Goal: Task Accomplishment & Management: Manage account settings

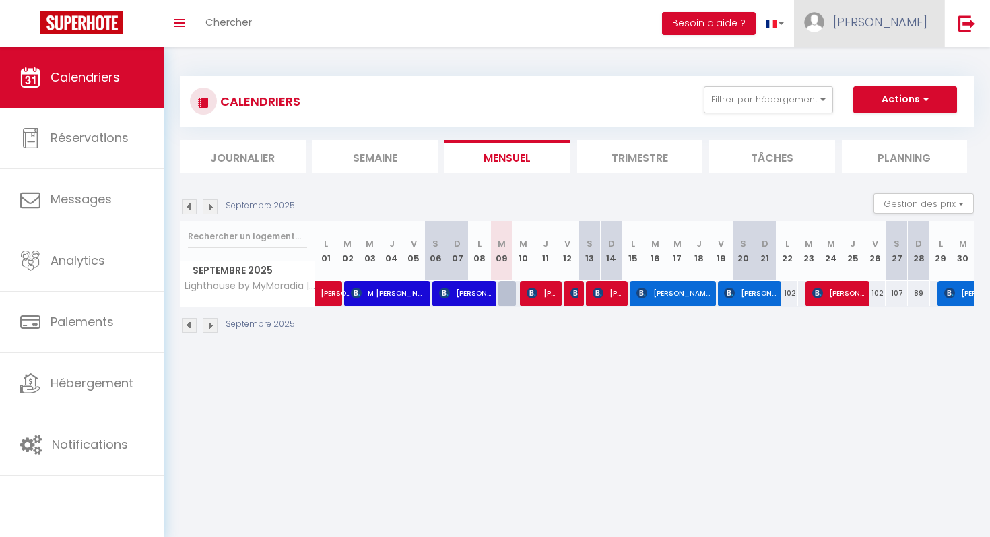
click at [885, 28] on span "[PERSON_NAME]" at bounding box center [880, 21] width 94 height 17
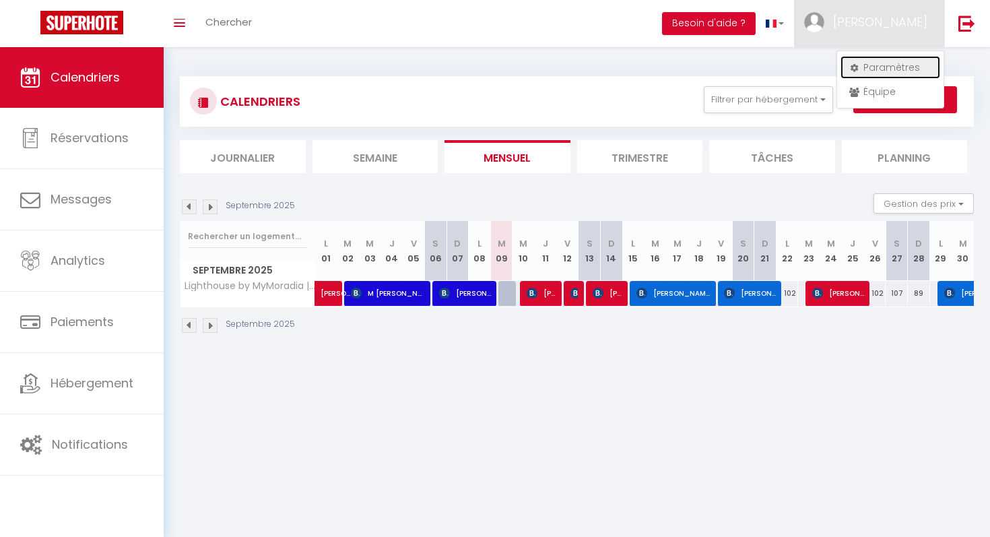
click at [876, 67] on link "Paramètres" at bounding box center [890, 67] width 100 height 23
select select "2"
select select "28"
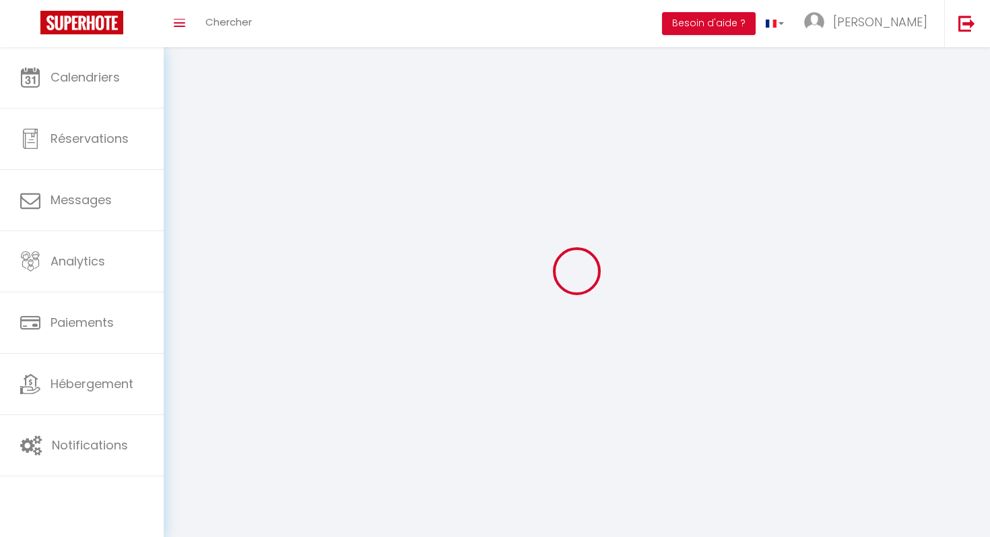
type input "5tQ72xPgt2G0O3MWdUxaTj4Tk"
type input "iZS9COe6e0LKIj7ghyATpu2LM"
type input "[URL][DOMAIN_NAME]"
select select "fr"
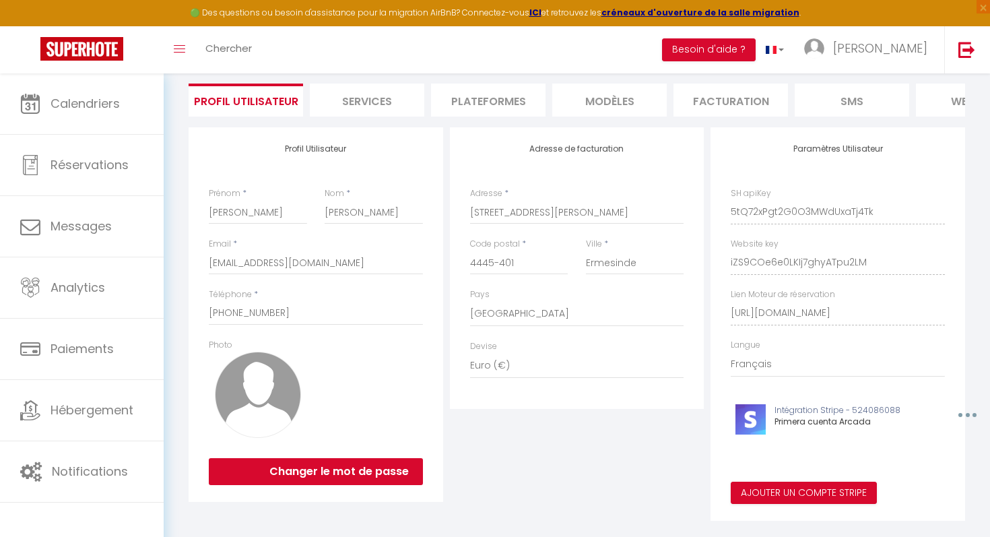
scroll to position [114, 0]
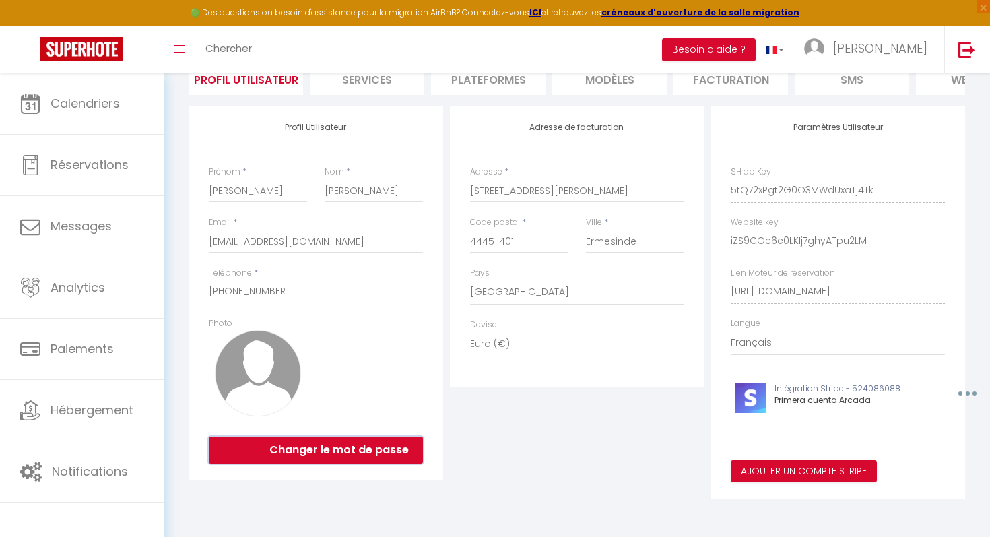
click at [354, 453] on button "Changer le mot de passe" at bounding box center [316, 449] width 214 height 27
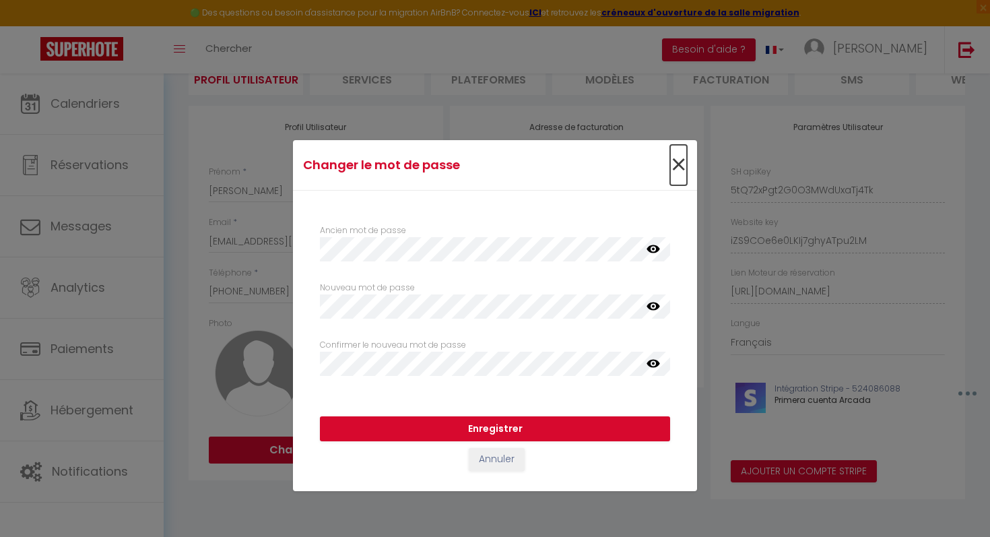
click at [671, 164] on span "×" at bounding box center [678, 165] width 17 height 40
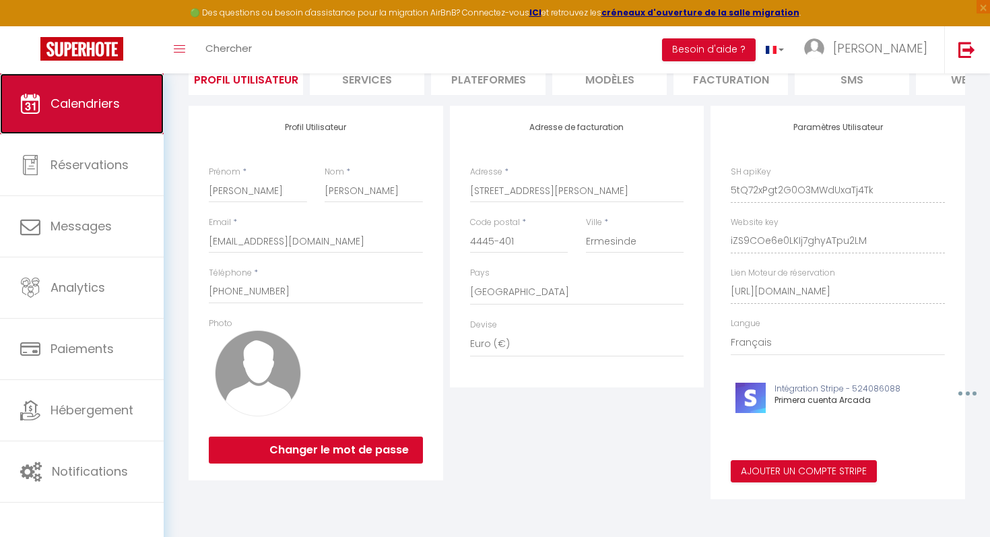
click at [119, 114] on link "Calendriers" at bounding box center [82, 103] width 164 height 61
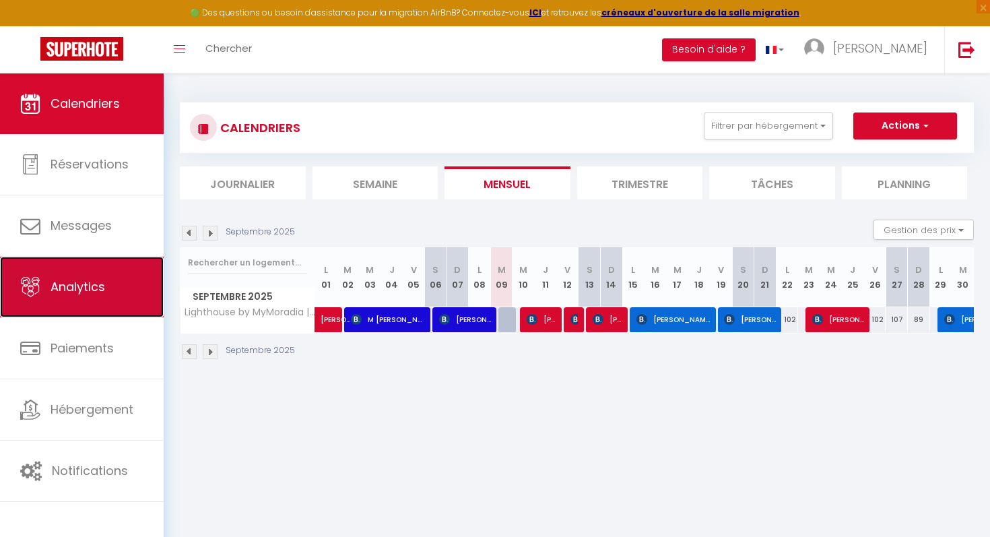
click at [73, 309] on link "Analytics" at bounding box center [82, 287] width 164 height 61
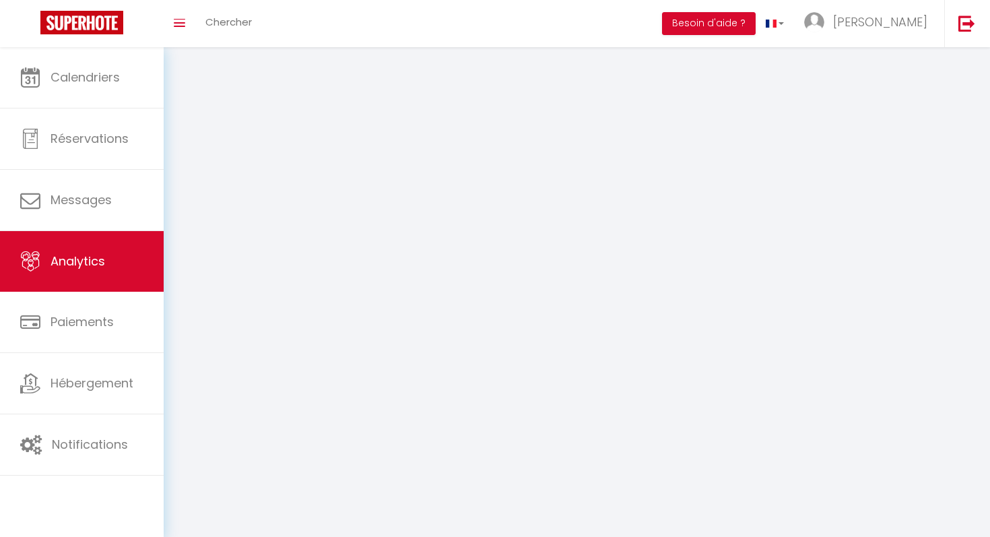
select select "2025"
select select "9"
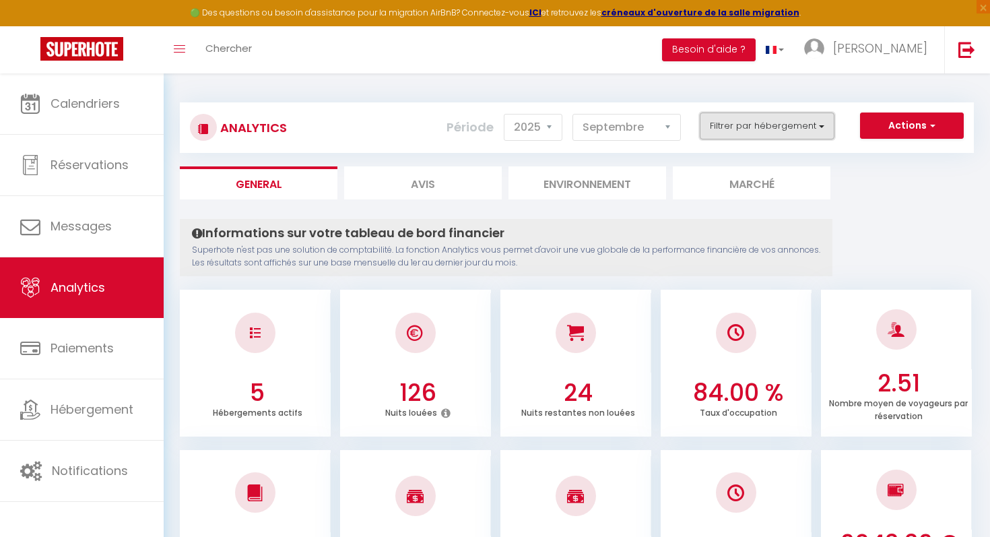
click at [812, 129] on button "Filtrer par hébergement" at bounding box center [767, 125] width 135 height 27
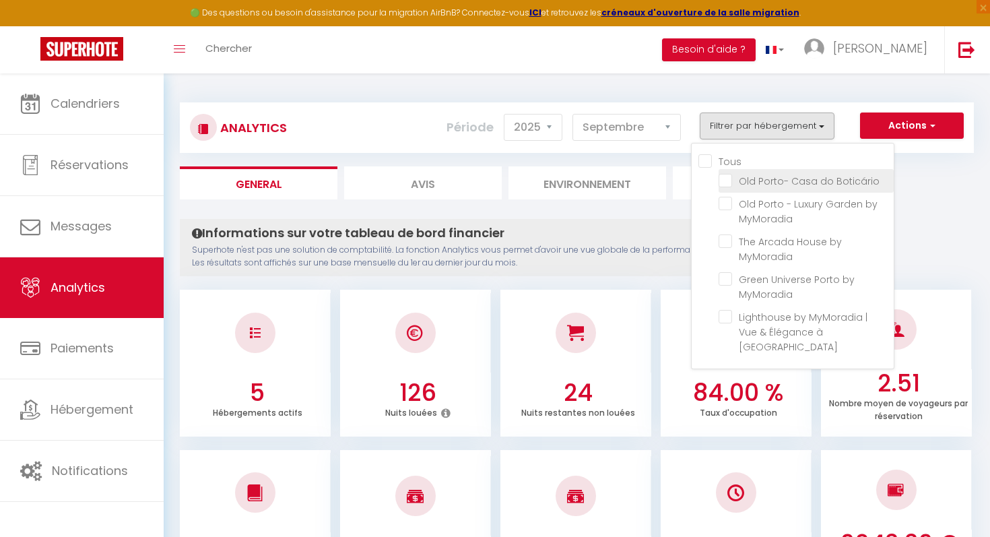
click at [720, 181] on Boticário "checkbox" at bounding box center [806, 179] width 175 height 13
checkbox Boticário "true"
checkbox MyMoradia "false"
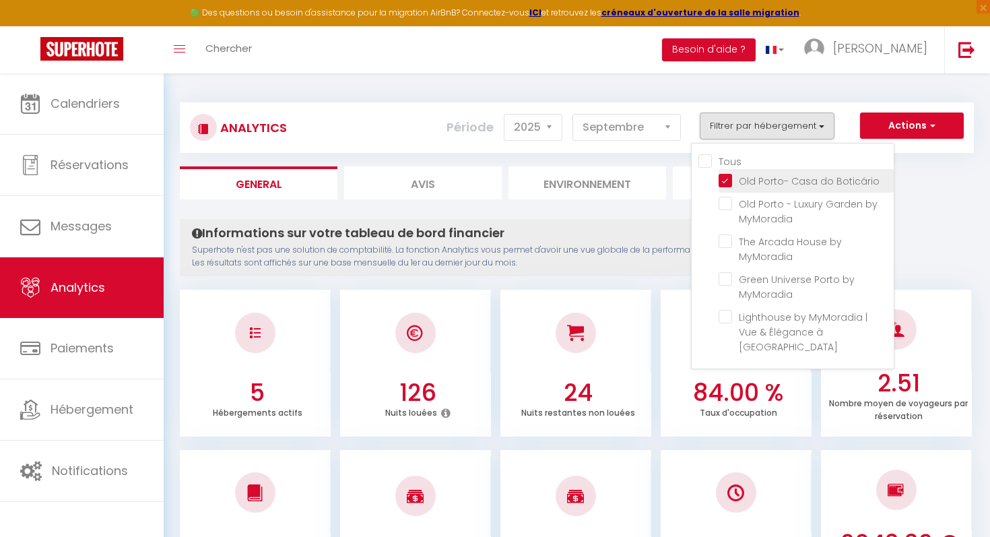
checkbox Porto "false"
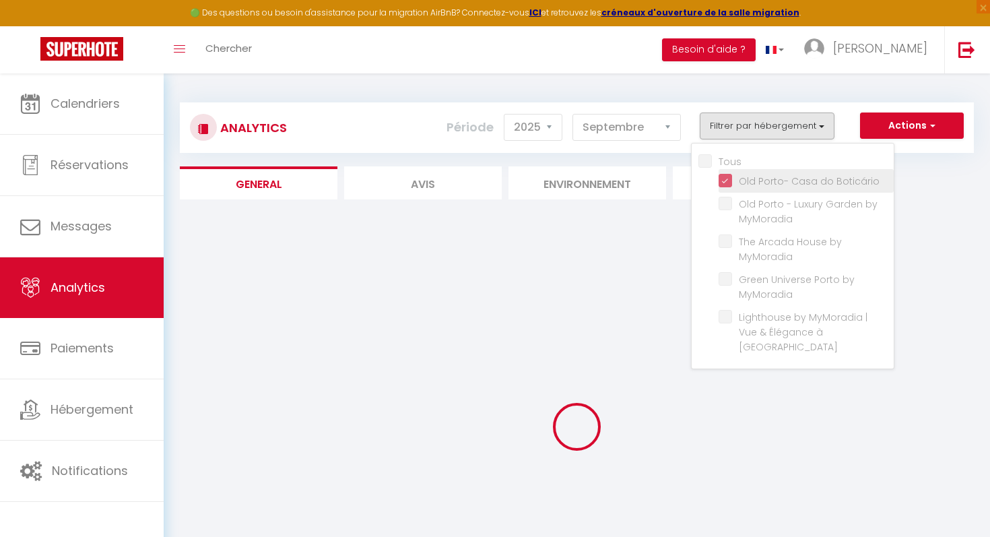
checkbox MyMoradia "false"
checkbox Porto "false"
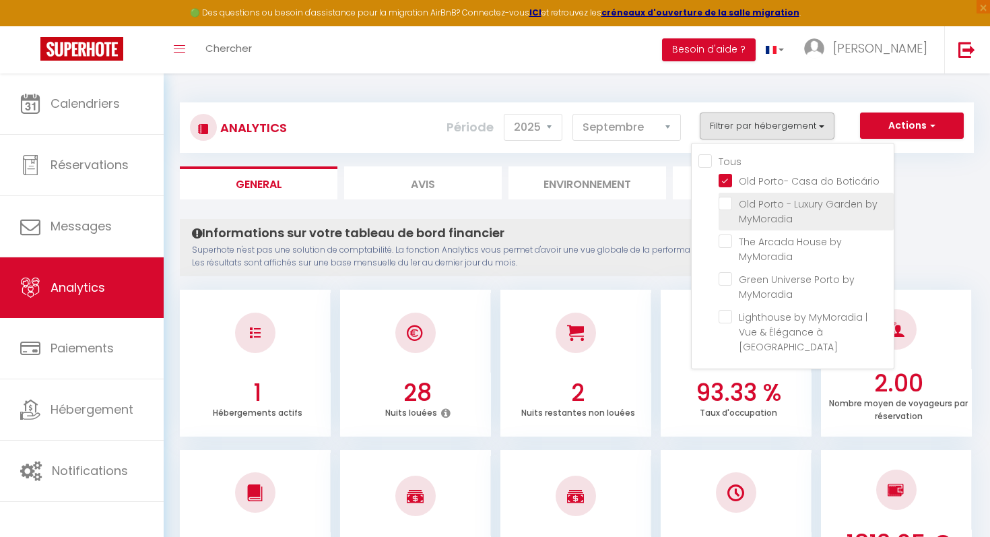
click at [727, 199] on MyMoradia "checkbox" at bounding box center [806, 203] width 175 height 13
checkbox MyMoradia "true"
checkbox MyMoradia "false"
checkbox Porto "false"
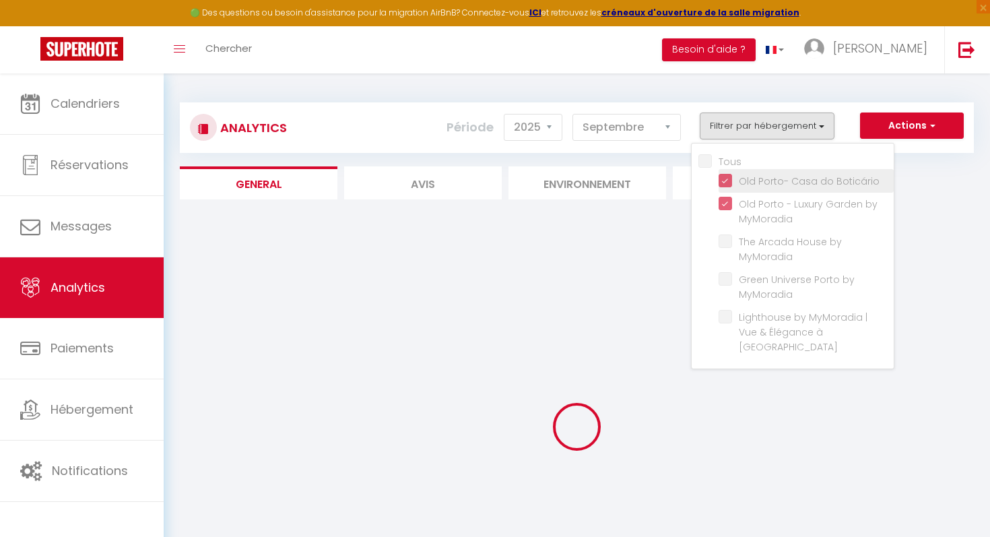
checkbox MyMoradia "false"
checkbox Porto "false"
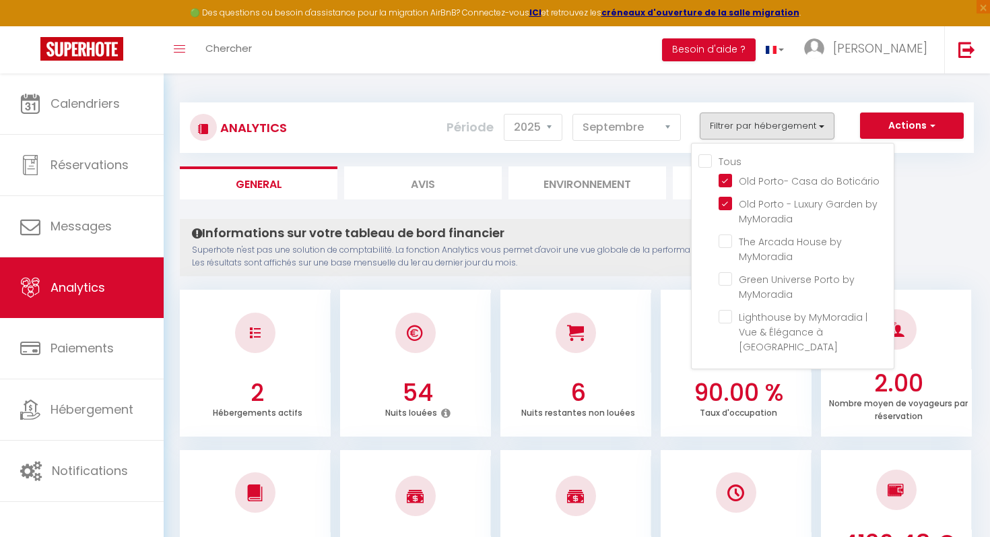
click at [935, 178] on ul "General Avis Environnement Marché" at bounding box center [577, 182] width 794 height 33
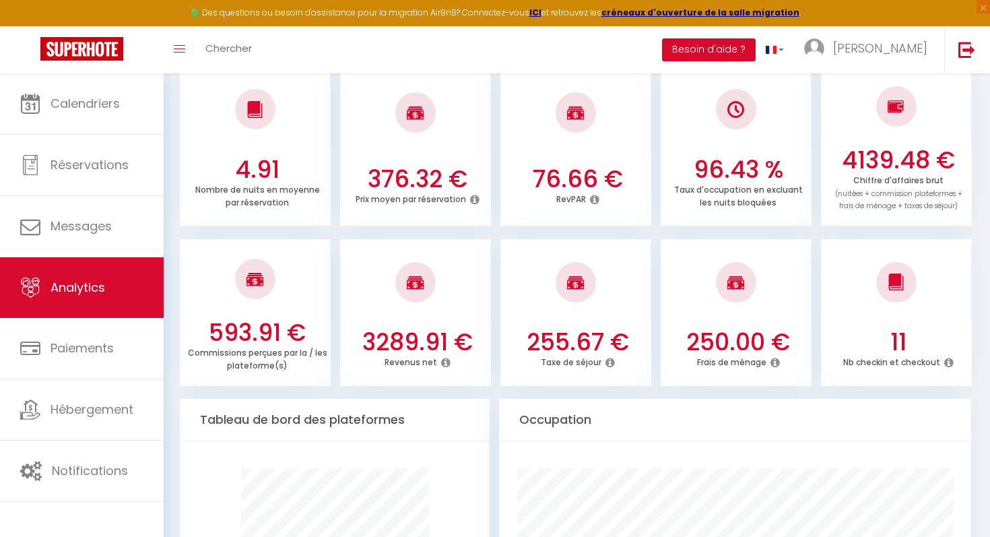
scroll to position [381, 0]
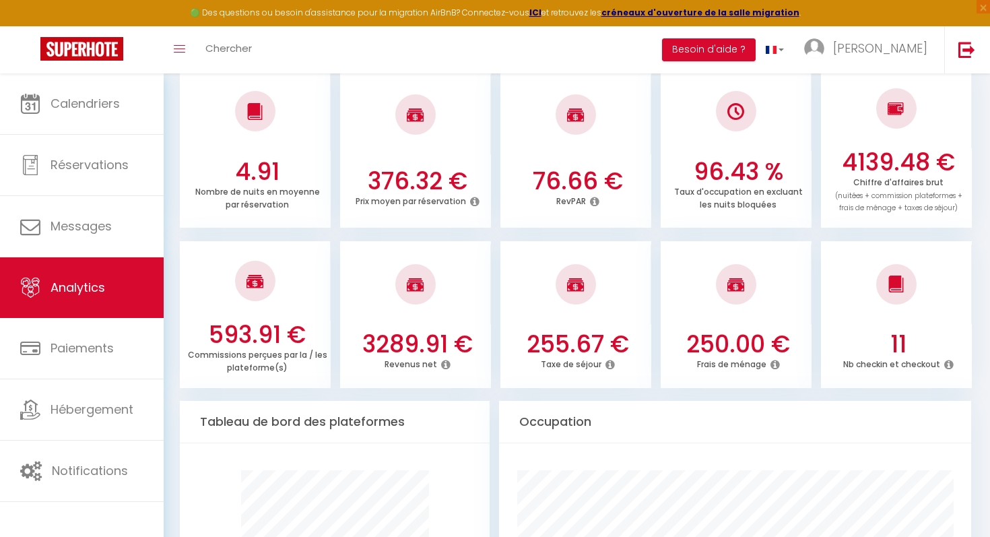
click at [774, 366] on icon at bounding box center [774, 364] width 9 height 11
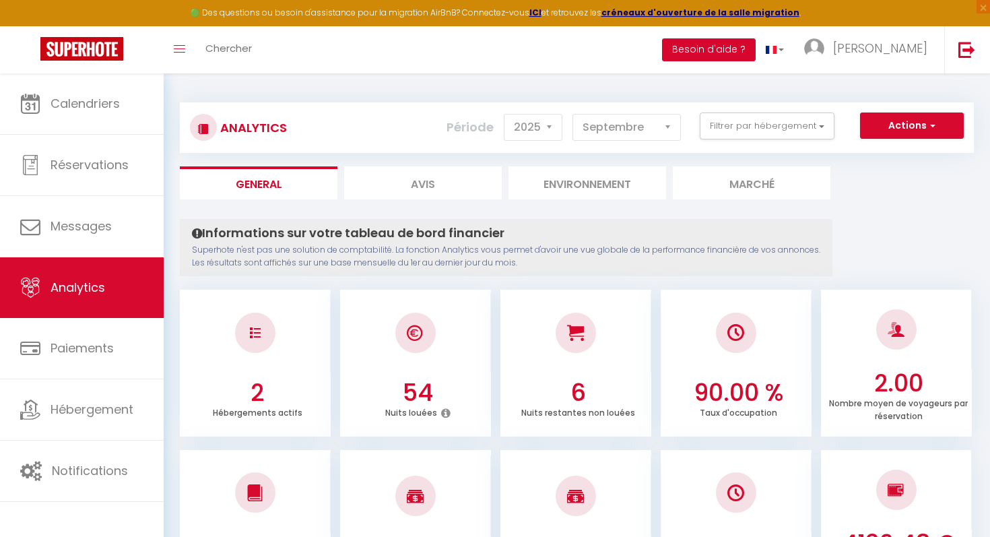
click at [756, 48] on button "Besoin d'aide ?" at bounding box center [709, 49] width 94 height 23
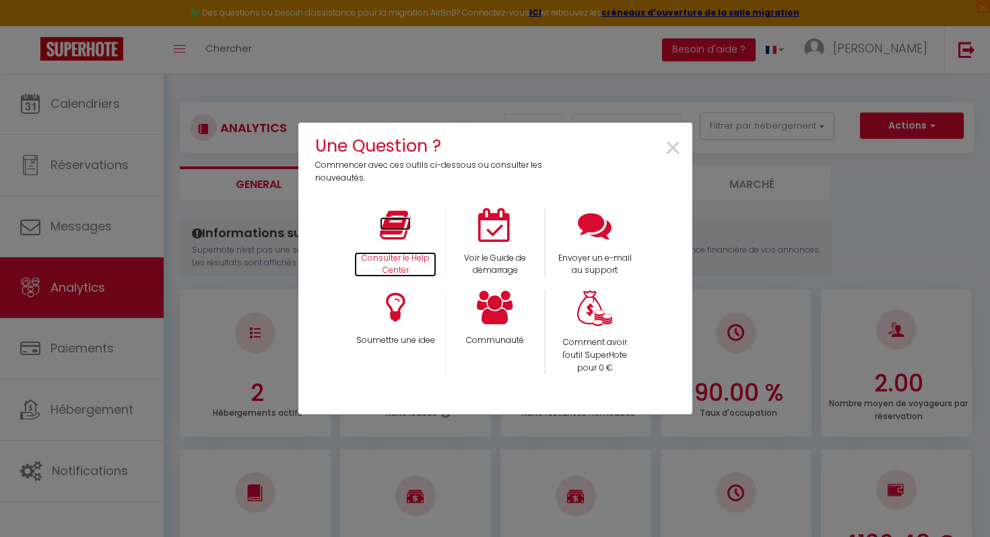
click at [398, 223] on icon at bounding box center [395, 225] width 31 height 34
click at [673, 139] on span "×" at bounding box center [673, 148] width 18 height 42
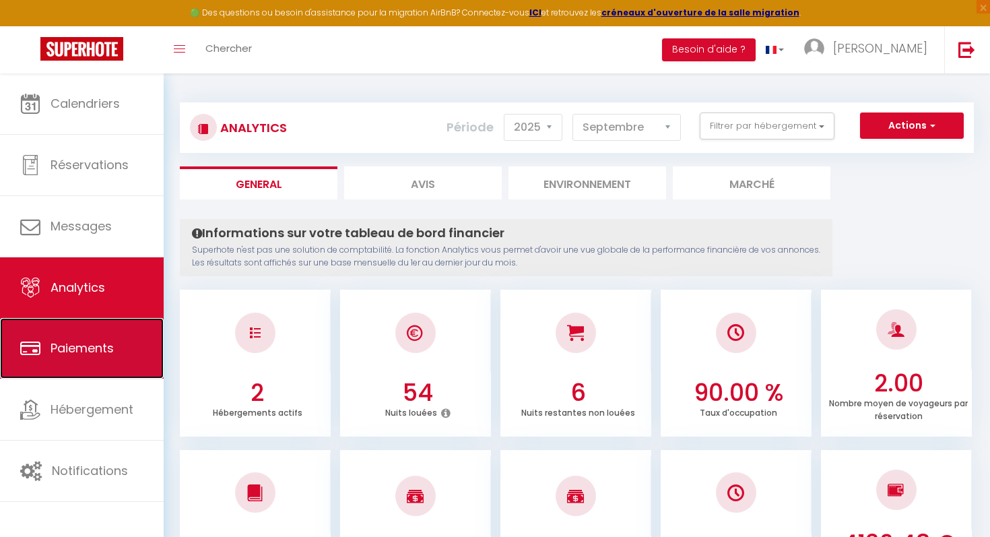
click at [106, 348] on span "Paiements" at bounding box center [82, 347] width 63 height 17
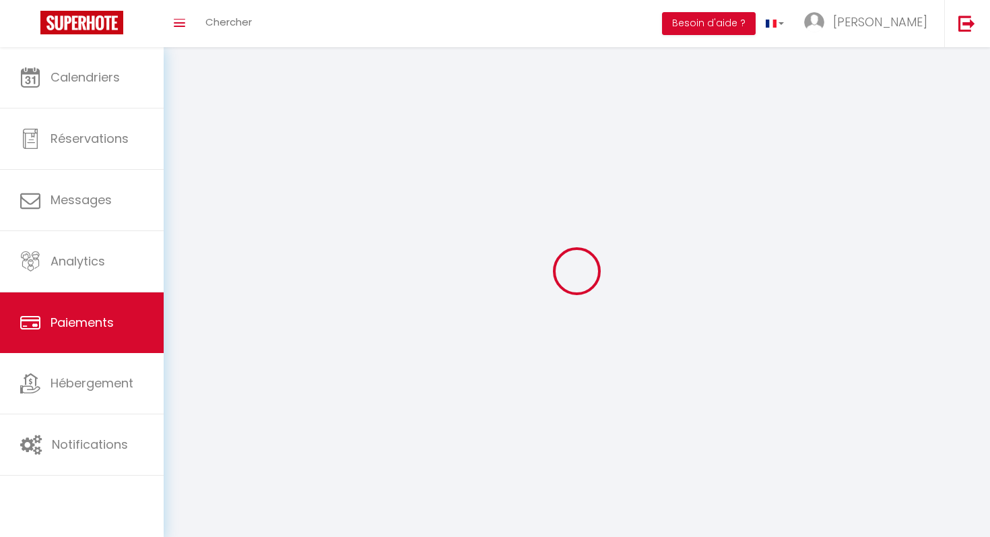
select select "2"
select select "0"
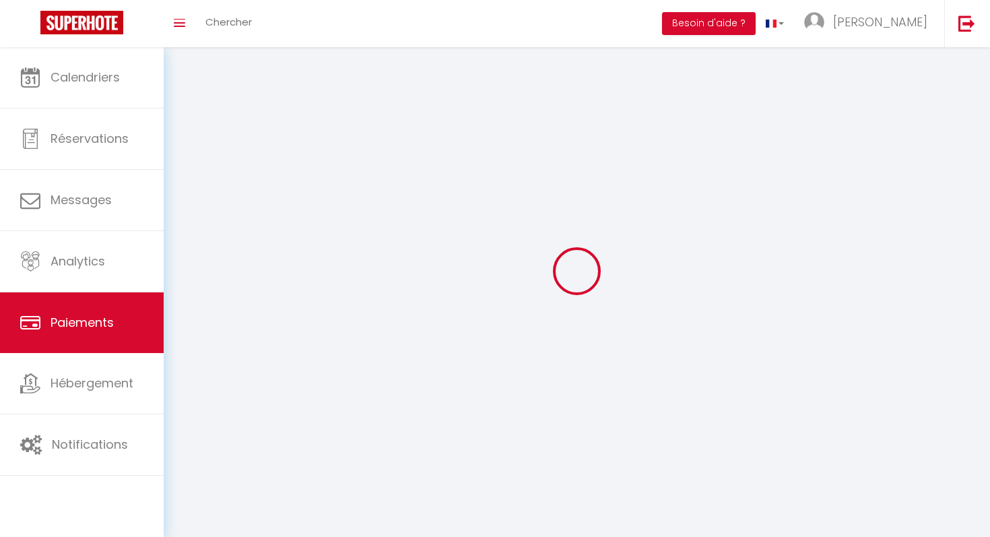
select select "0"
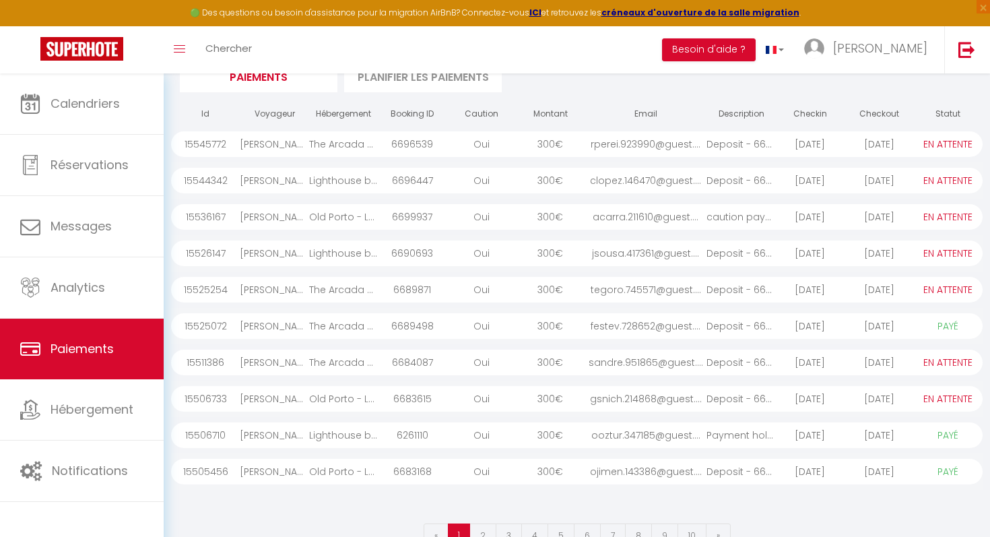
scroll to position [84, 0]
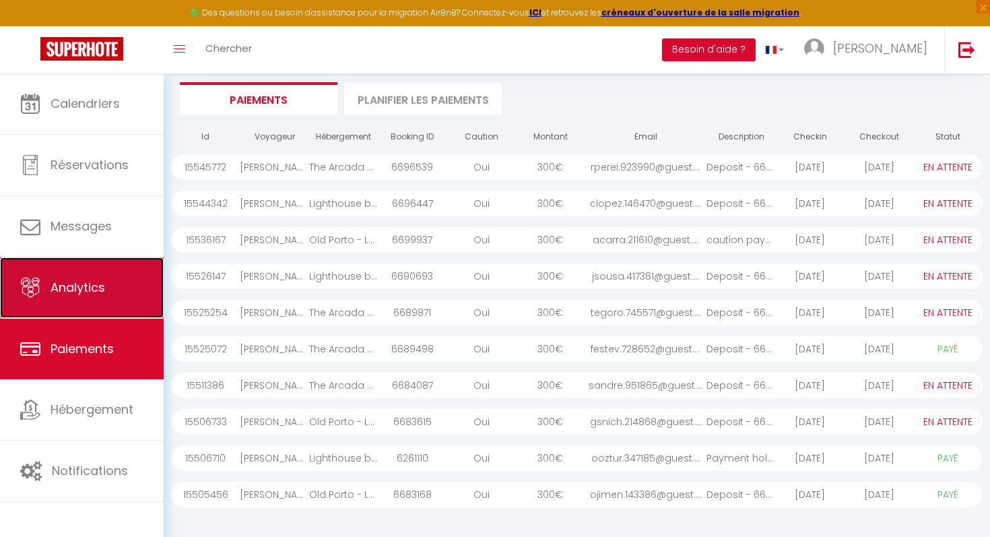
click at [57, 294] on span "Analytics" at bounding box center [78, 287] width 55 height 17
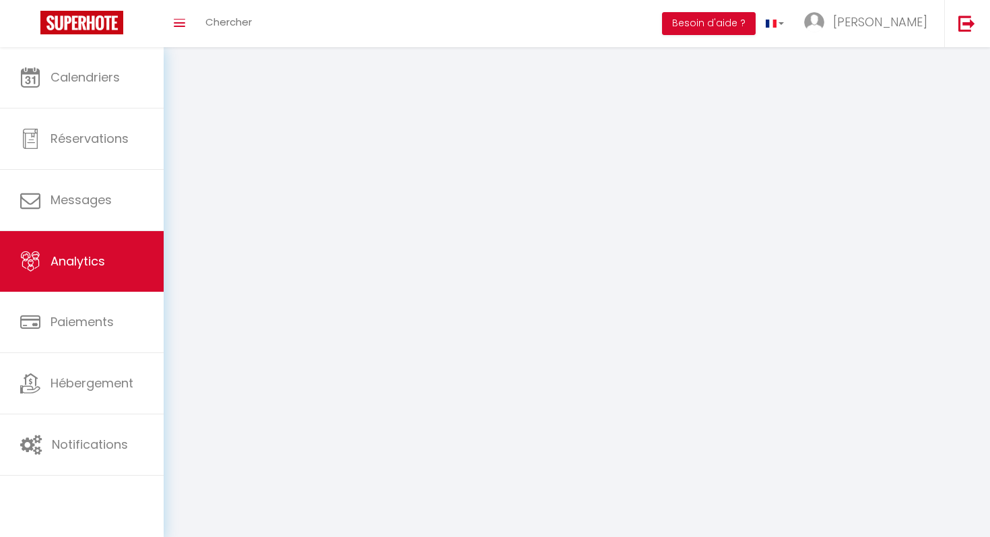
select select "2025"
select select "9"
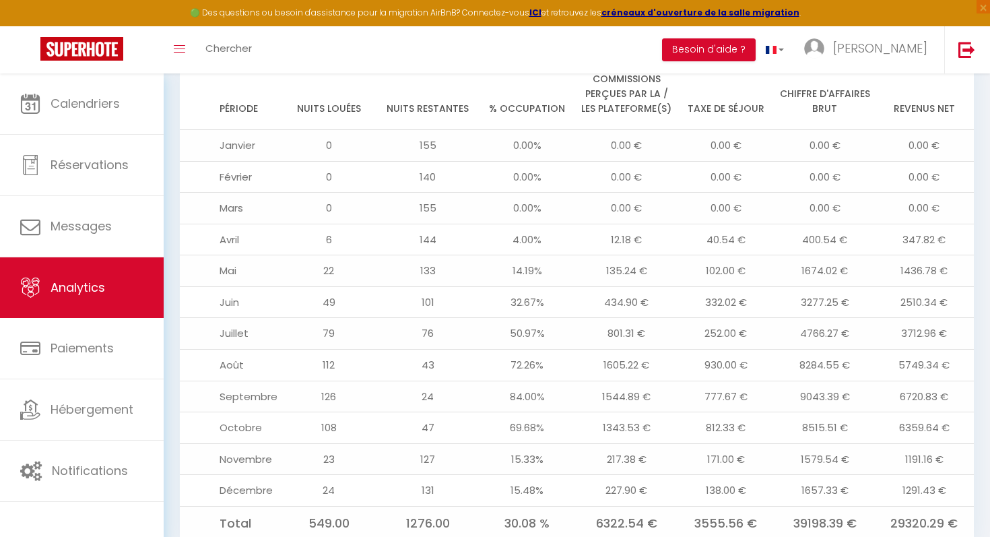
scroll to position [1477, 0]
